Goal: Navigation & Orientation: Find specific page/section

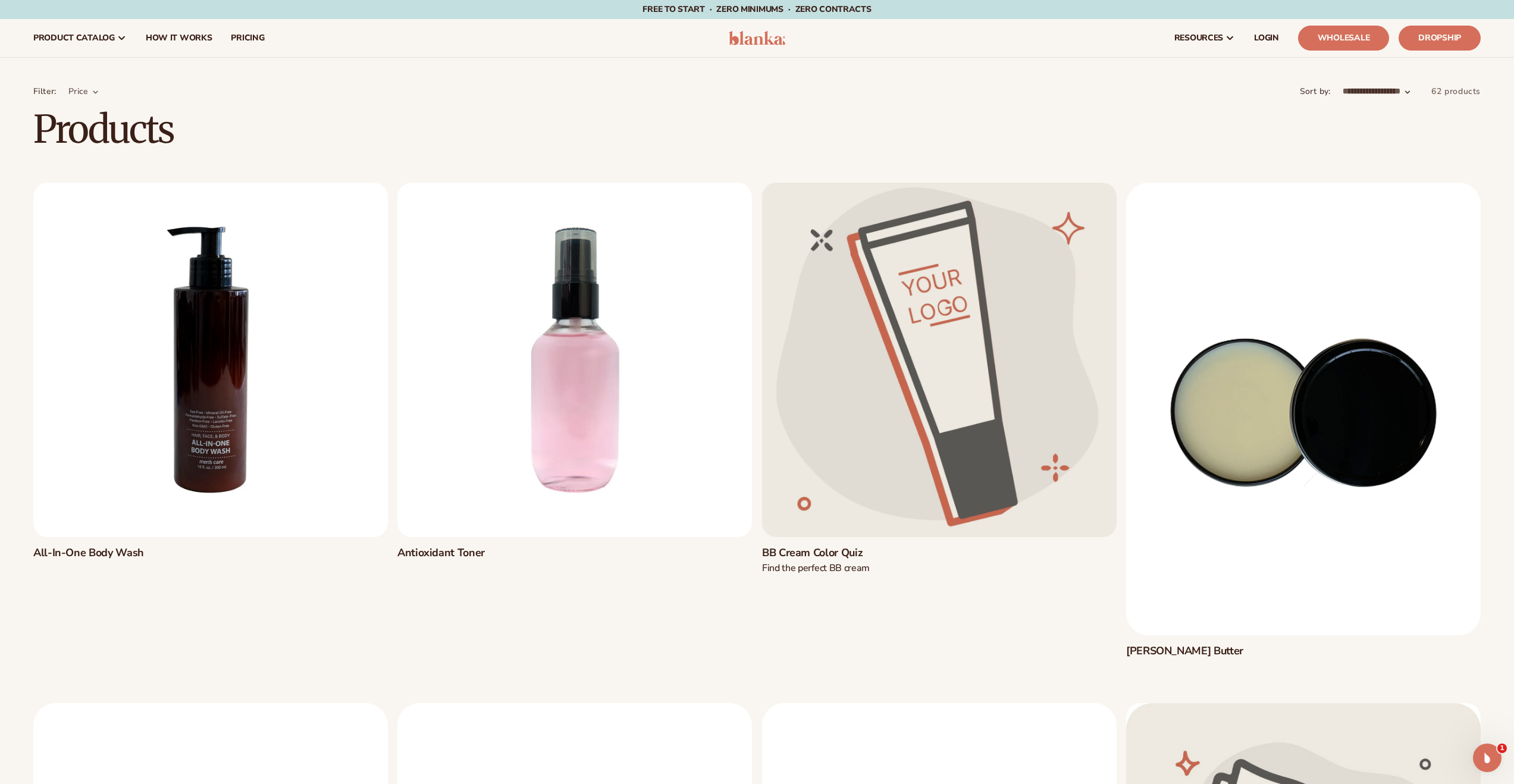
click at [770, 39] on img at bounding box center [757, 38] width 56 height 14
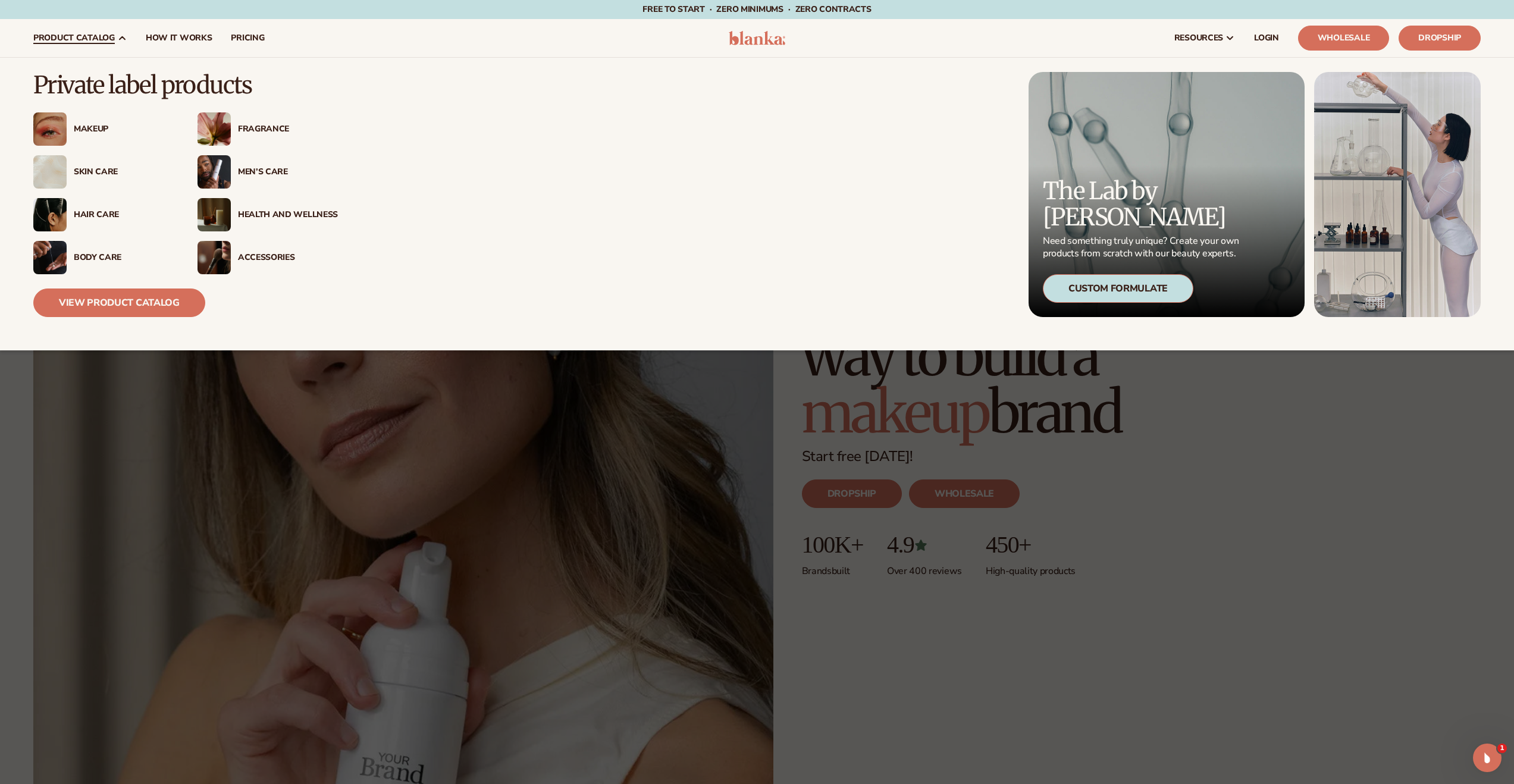
click at [90, 120] on div "Makeup" at bounding box center [103, 129] width 140 height 33
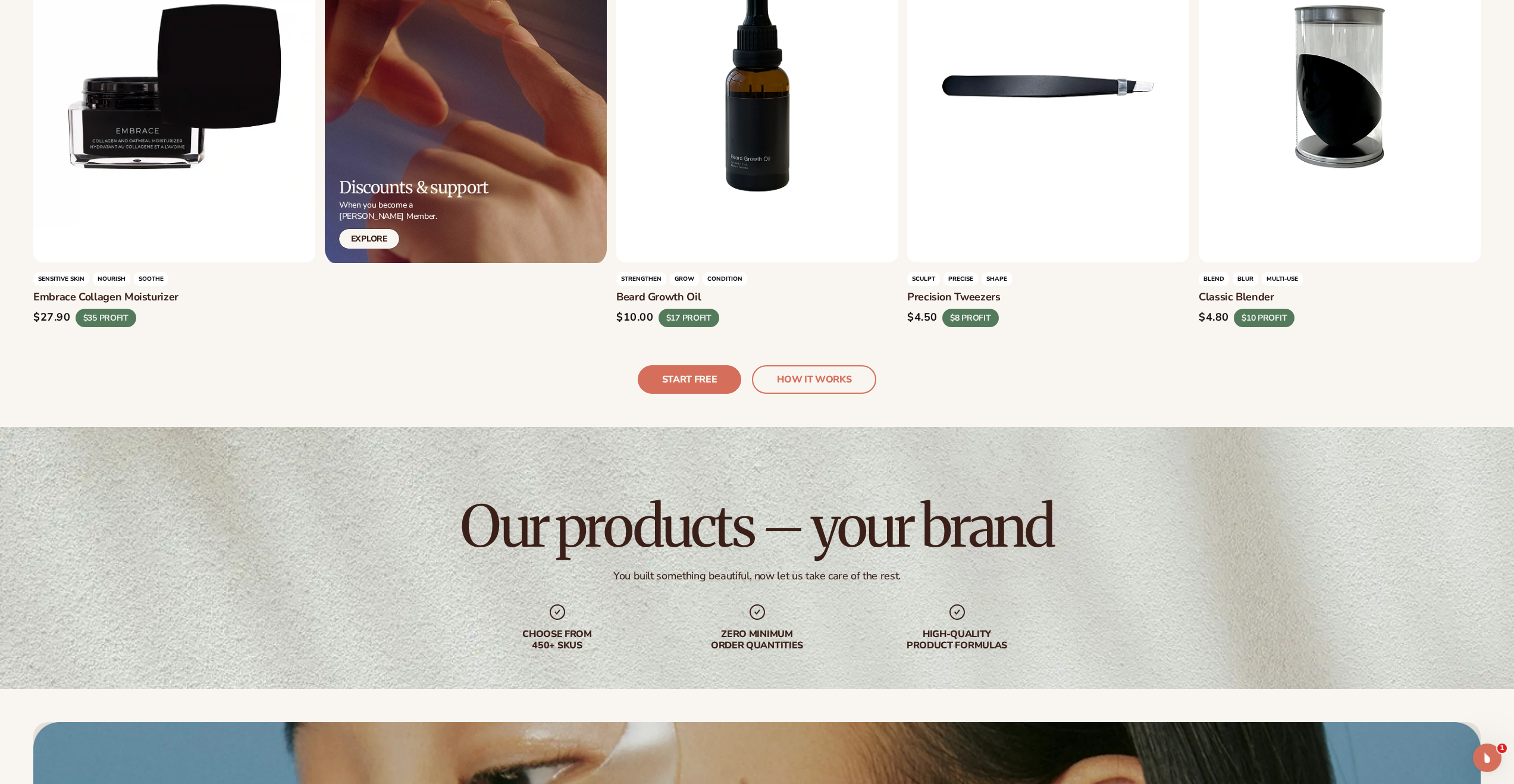
scroll to position [4260, 0]
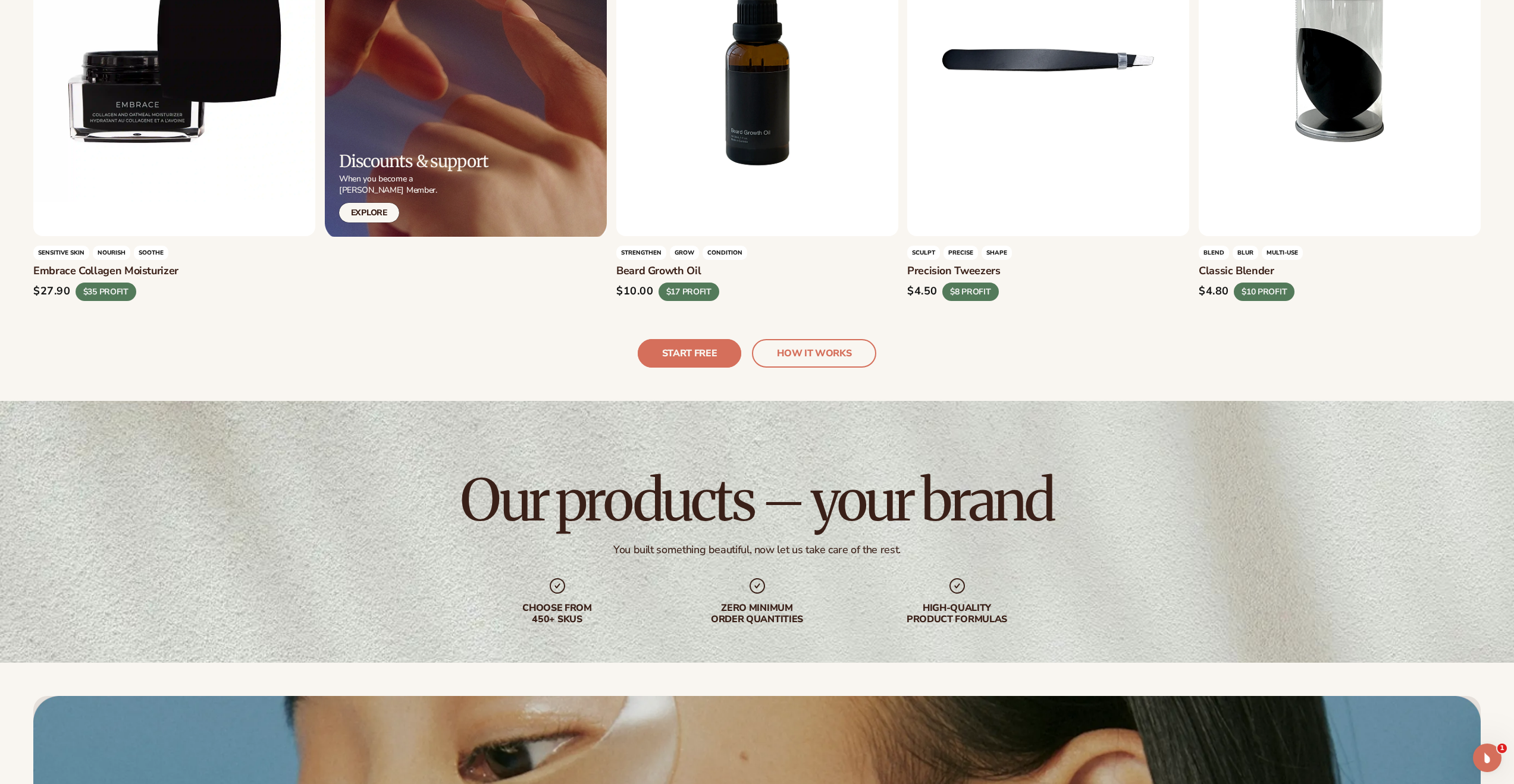
click at [676, 355] on link "START FREE" at bounding box center [690, 354] width 104 height 29
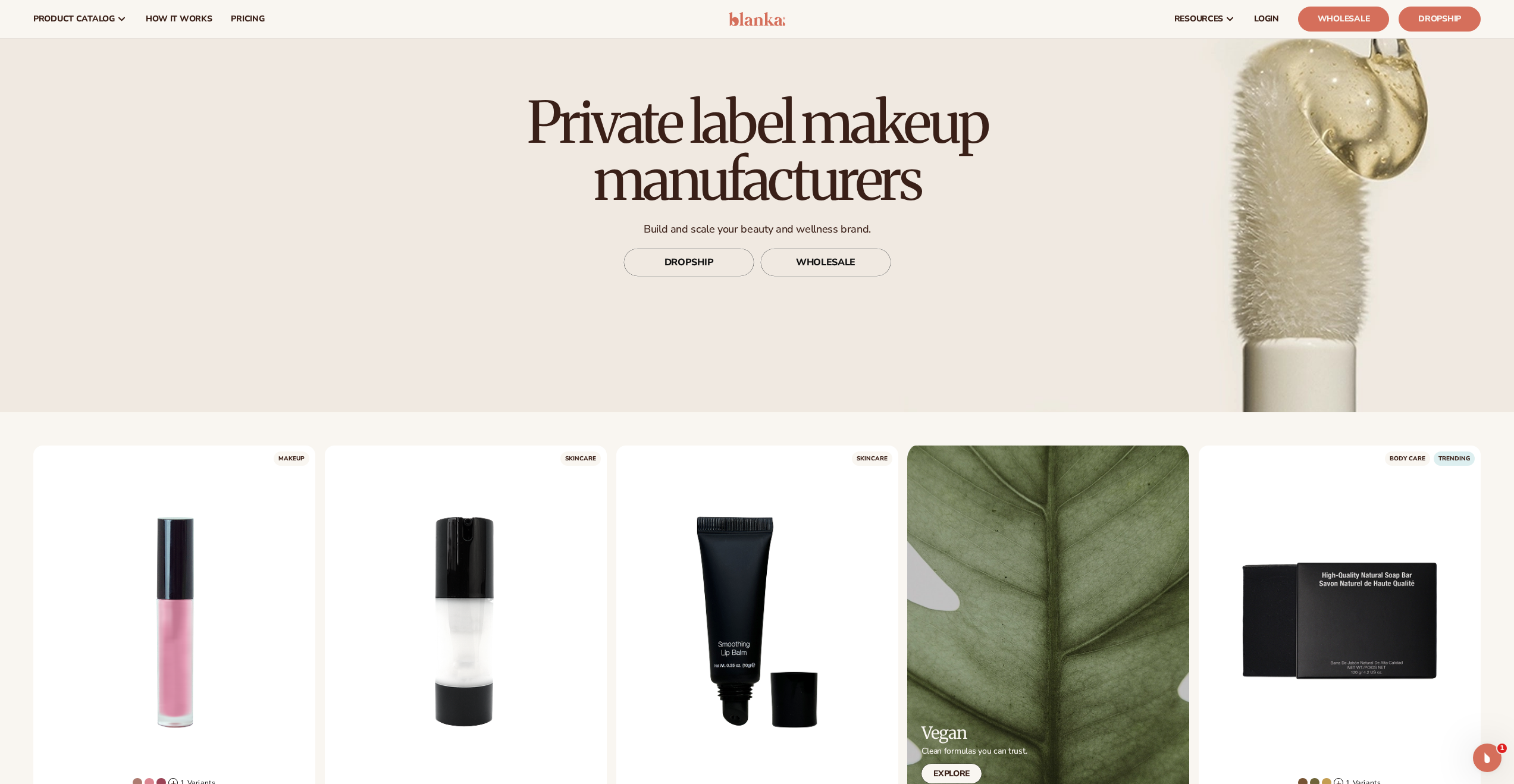
scroll to position [0, 0]
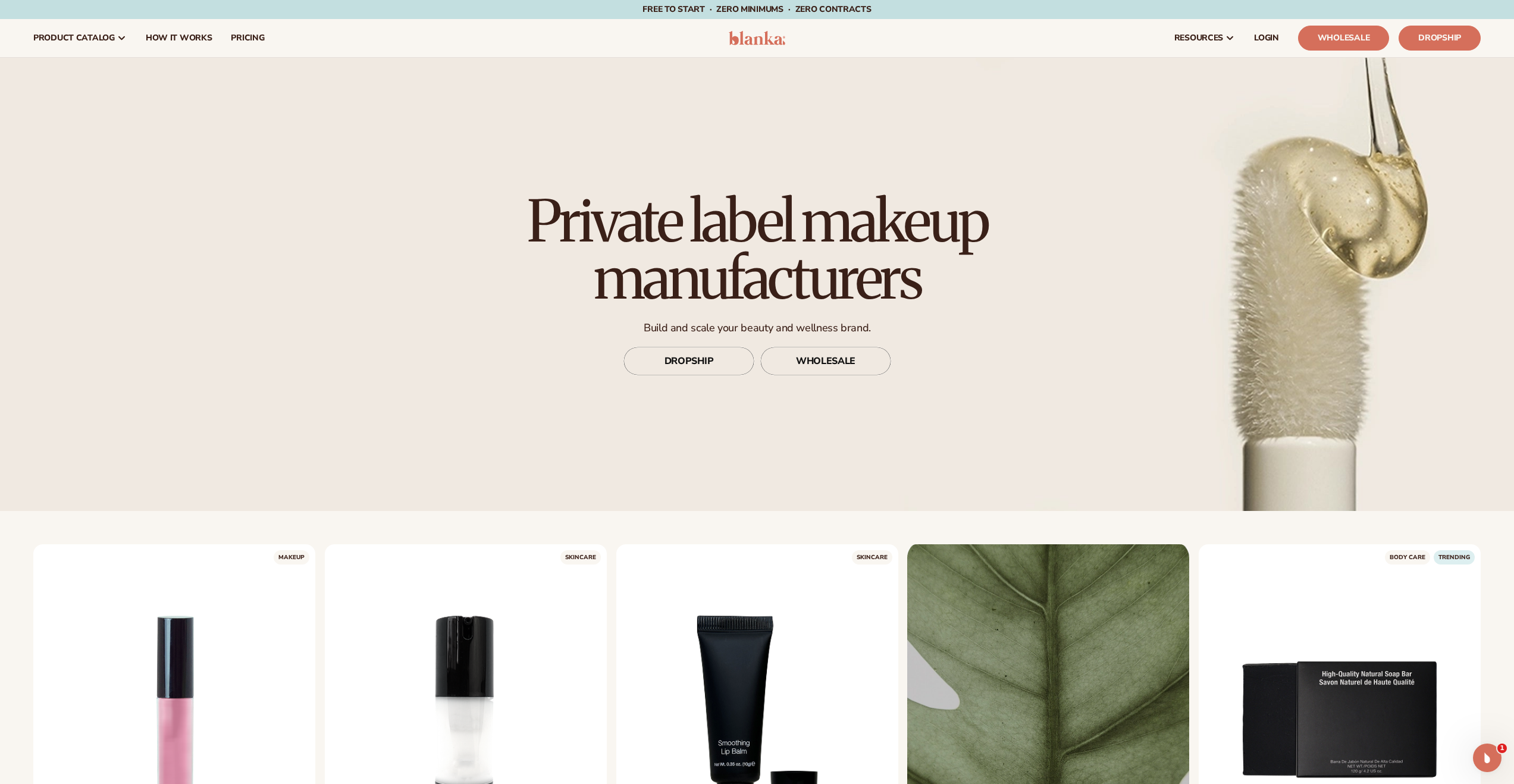
click at [751, 37] on img at bounding box center [757, 38] width 56 height 14
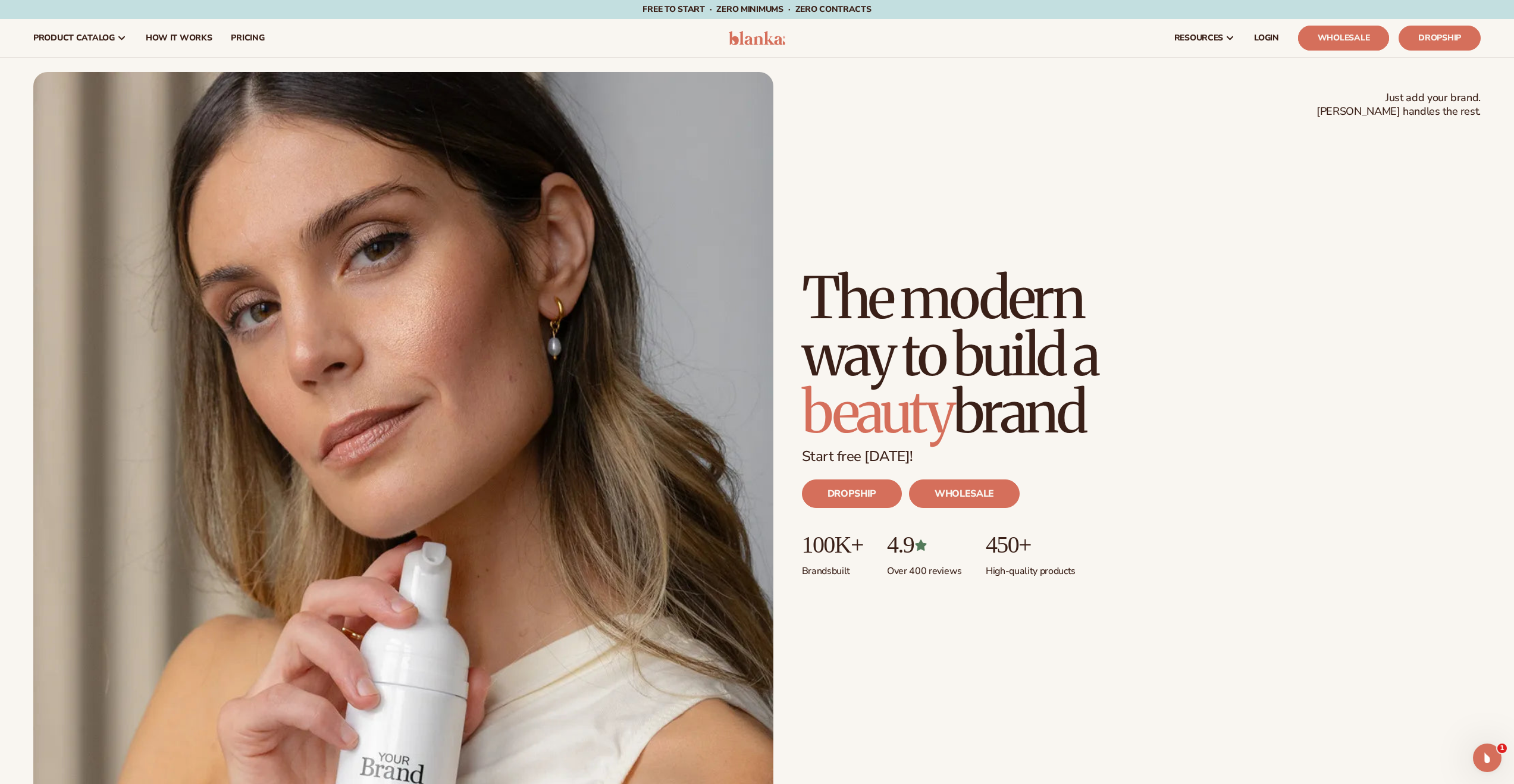
click at [1353, 42] on link "Wholesale" at bounding box center [1343, 38] width 91 height 25
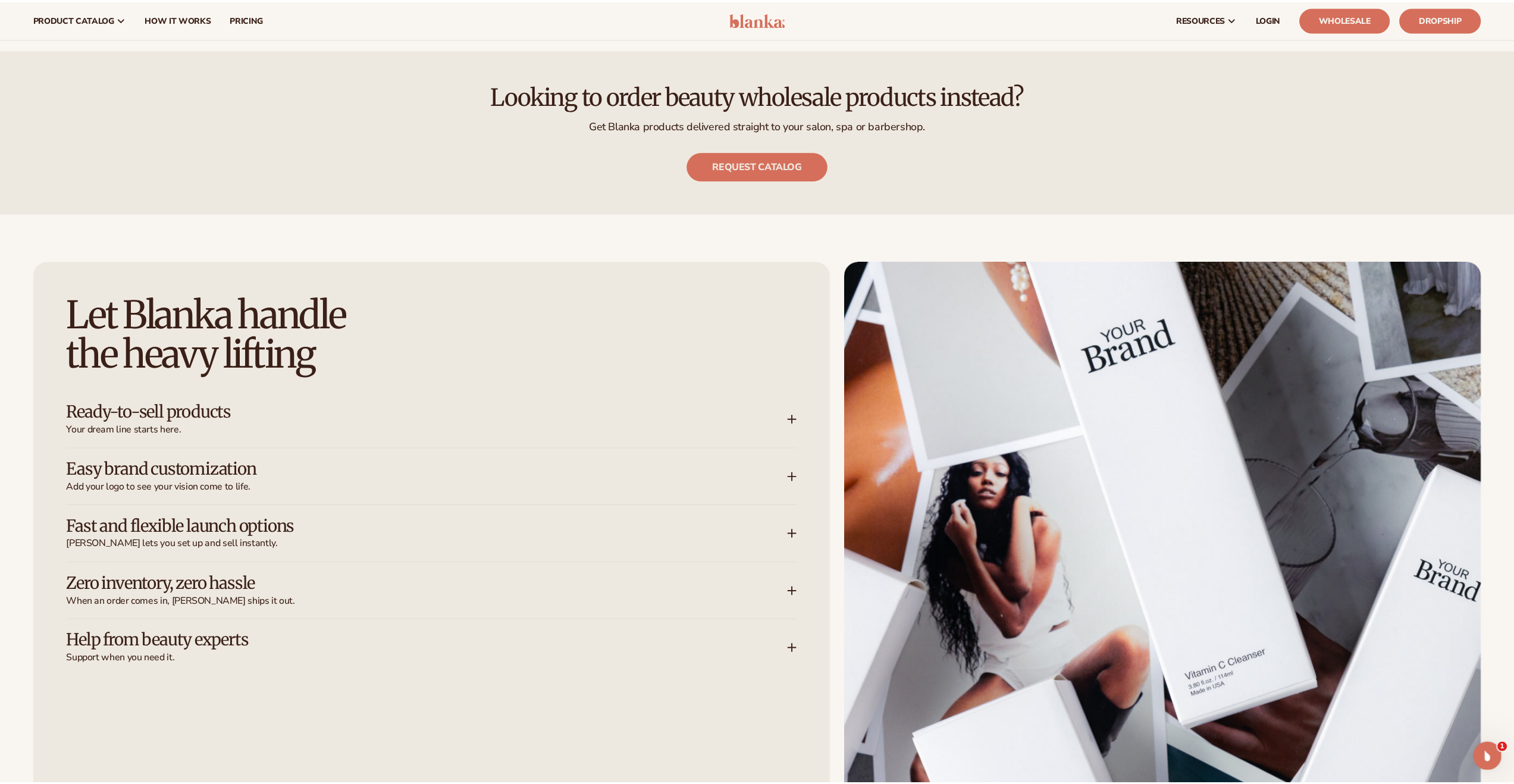
scroll to position [1943, 0]
